Goal: Task Accomplishment & Management: Complete application form

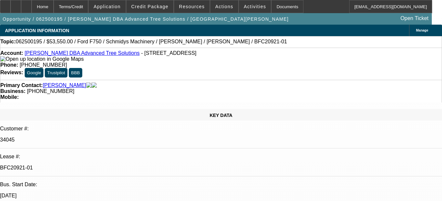
select select "0.1"
select select "0"
select select "0.1"
select select "0"
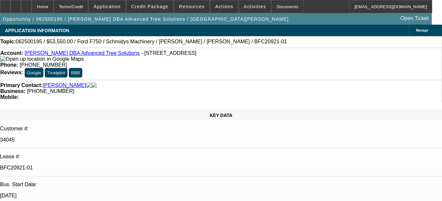
select select "0"
select select "0.1"
select select "0"
select select "0.1"
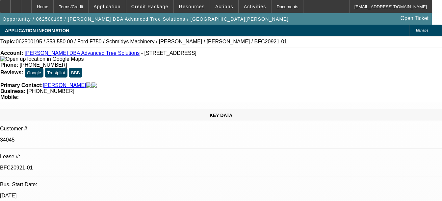
select select "0"
select select "1"
select select "3"
select select "6"
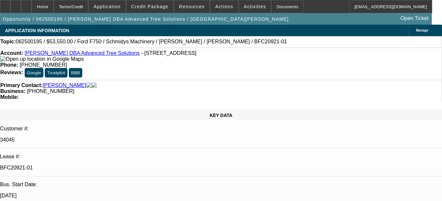
select select "1"
select select "3"
select select "6"
select select "1"
select select "3"
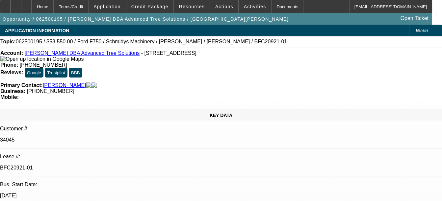
select select "6"
select select "1"
select select "3"
select select "6"
click at [277, 7] on div "Documents" at bounding box center [287, 6] width 32 height 13
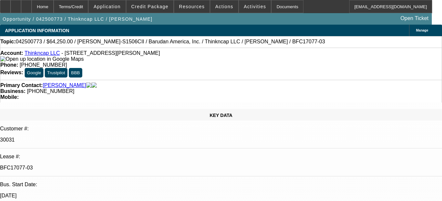
select select "0"
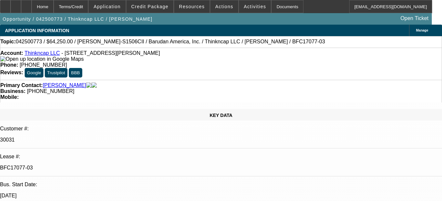
select select "0"
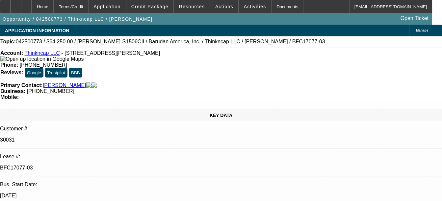
select select "0"
select select "1"
select select "2"
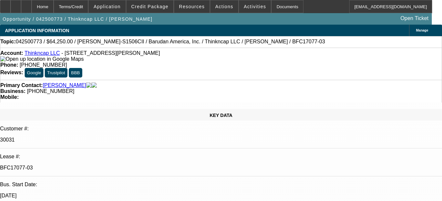
select select "1"
select select "2"
select select "1"
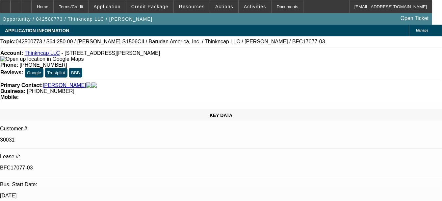
select select "2"
select select "1"
select select "2"
click at [271, 8] on div "Documents" at bounding box center [287, 6] width 32 height 13
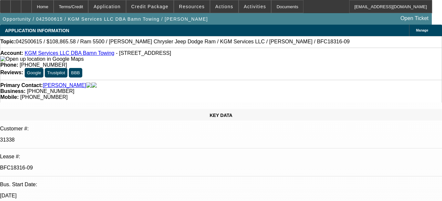
select select "0"
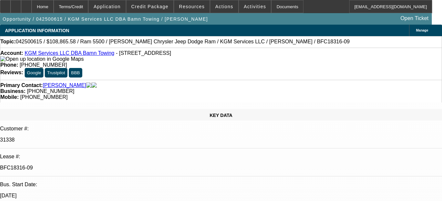
select select "0"
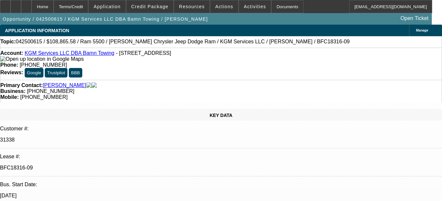
select select "0"
select select "1"
select select "2"
select select "6"
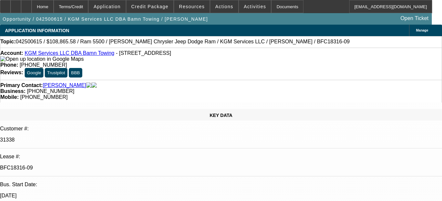
select select "1"
select select "2"
select select "6"
select select "1"
select select "2"
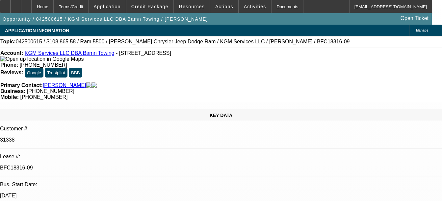
select select "6"
select select "1"
select select "2"
select select "6"
click at [277, 9] on div "Documents" at bounding box center [287, 6] width 32 height 13
